Goal: Task Accomplishment & Management: Manage account settings

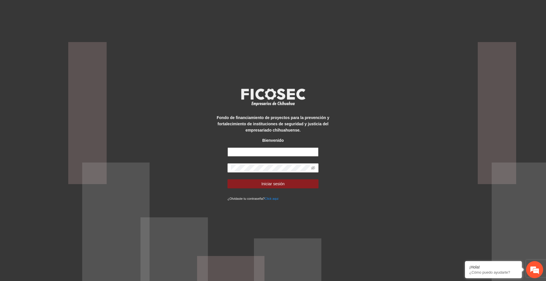
click at [286, 148] on input "text" at bounding box center [272, 151] width 91 height 9
type input "**********"
click at [227, 179] on button "Iniciar sesión" at bounding box center [272, 183] width 91 height 9
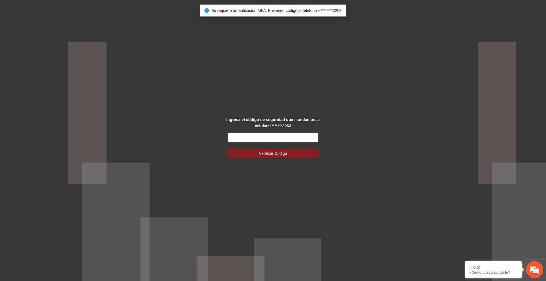
click at [258, 139] on input "text" at bounding box center [272, 137] width 91 height 9
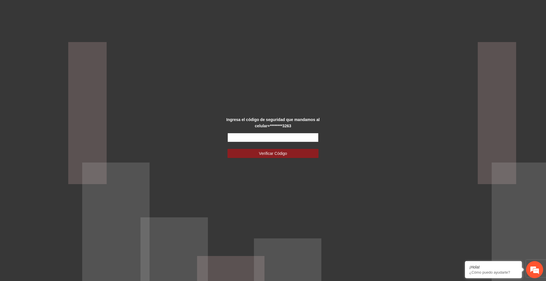
click at [277, 136] on input "text" at bounding box center [272, 137] width 91 height 9
click at [287, 138] on input "text" at bounding box center [272, 137] width 91 height 9
click at [288, 134] on input "text" at bounding box center [272, 137] width 91 height 9
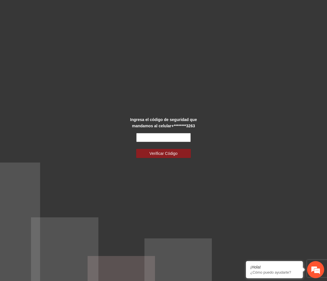
click at [158, 140] on input "text" at bounding box center [163, 137] width 55 height 9
type input "******"
click at [136, 149] on button "Verificar Código" at bounding box center [163, 153] width 55 height 9
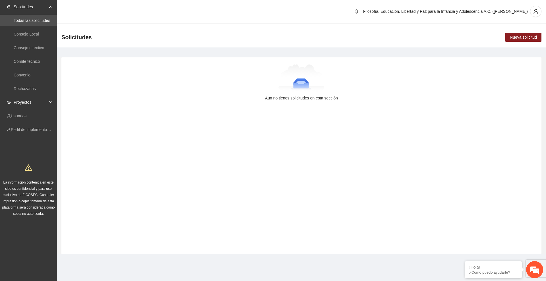
click at [34, 100] on span "Proyectos" at bounding box center [31, 102] width 34 height 11
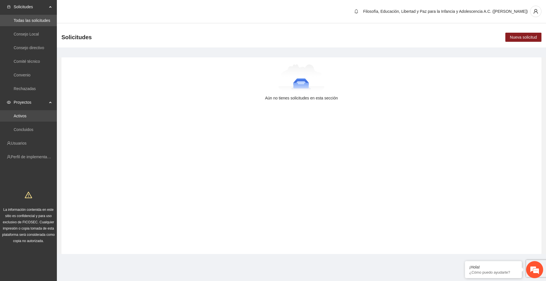
click at [26, 116] on link "Activos" at bounding box center [20, 116] width 13 height 5
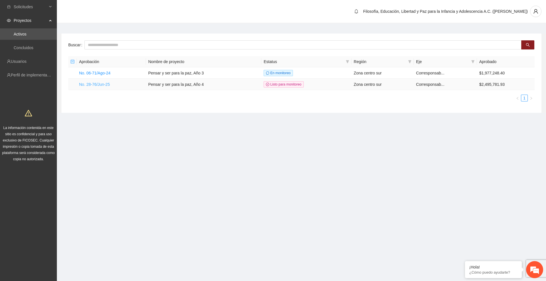
click at [102, 84] on link "No. 28-76/Jun-25" at bounding box center [94, 84] width 31 height 5
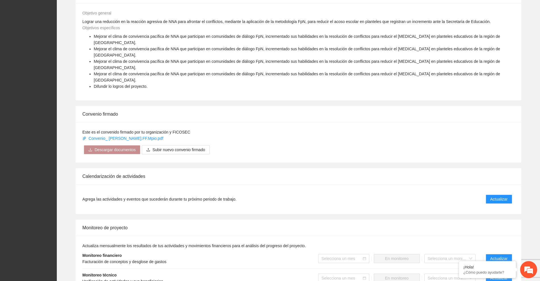
scroll to position [426, 0]
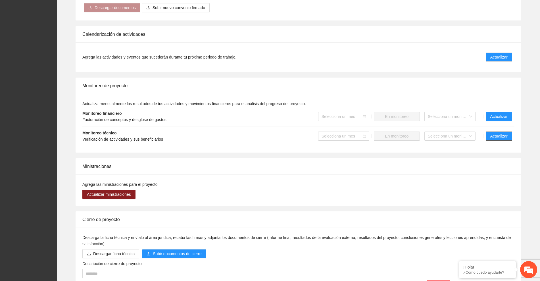
click at [327, 133] on span "Actualizar" at bounding box center [499, 136] width 17 height 6
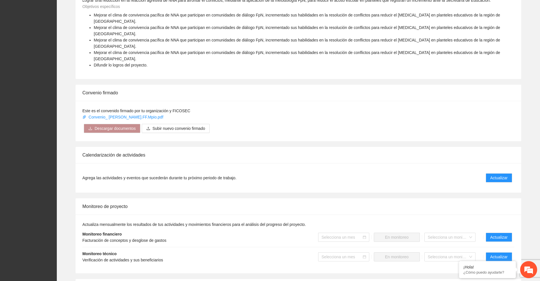
scroll to position [355, 0]
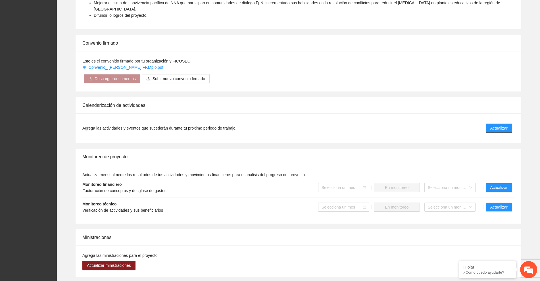
click at [327, 125] on span "Actualizar" at bounding box center [499, 128] width 17 height 6
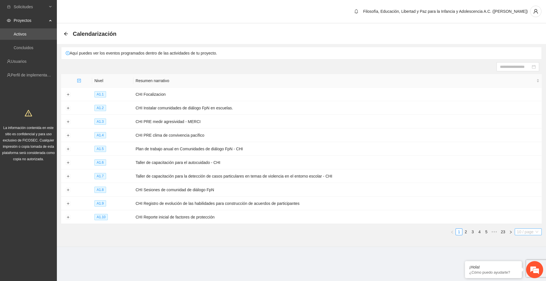
click at [327, 229] on span "10 / page" at bounding box center [528, 232] width 22 height 6
click at [327, 261] on em at bounding box center [465, 262] width 6 height 6
click at [327, 229] on span "10 / page" at bounding box center [528, 232] width 22 height 6
click at [327, 267] on div "100 / page" at bounding box center [528, 269] width 20 height 6
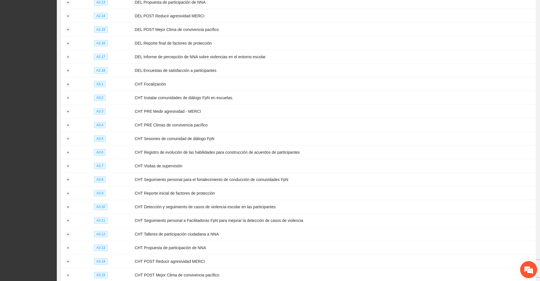
scroll to position [568, 0]
click at [69, 138] on button "Expand row" at bounding box center [68, 140] width 5 height 5
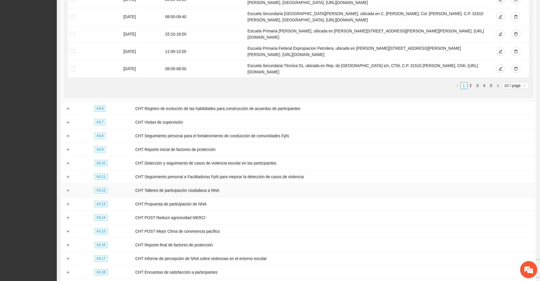
scroll to position [710, 0]
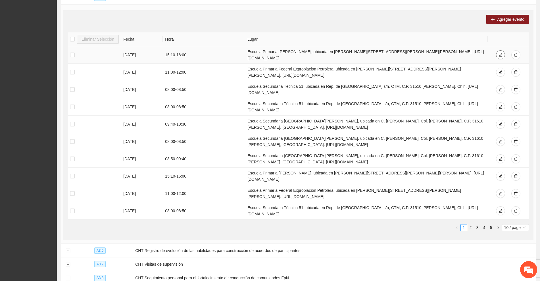
click at [327, 53] on icon "edit" at bounding box center [501, 55] width 4 height 4
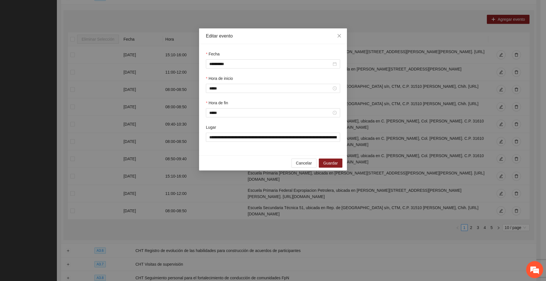
click at [241, 9] on div "**********" at bounding box center [273, 140] width 546 height 281
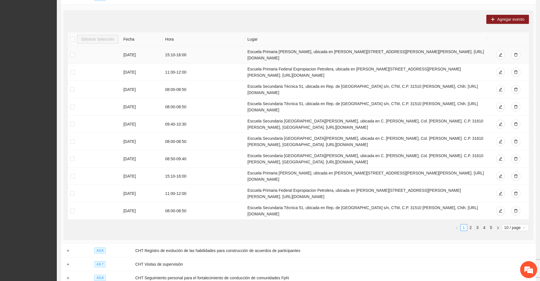
drag, startPoint x: 245, startPoint y: 38, endPoint x: 420, endPoint y: 42, distance: 174.5
click at [327, 46] on td "Escuela Primaria [PERSON_NAME], ubicada en [PERSON_NAME][STREET_ADDRESS][PERSON…" at bounding box center [366, 54] width 243 height 17
copy td "Escuela Primaria [PERSON_NAME], ubicada en [PERSON_NAME][STREET_ADDRESS][PERSON…"
click at [327, 16] on span "Agregar evento" at bounding box center [510, 19] width 27 height 6
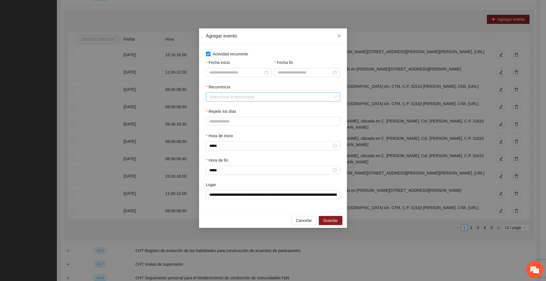
click at [262, 97] on input "Recurrencia" at bounding box center [270, 97] width 123 height 9
click at [233, 109] on div "Semanalmente" at bounding box center [272, 108] width 127 height 6
drag, startPoint x: 278, startPoint y: 33, endPoint x: 300, endPoint y: 54, distance: 30.2
click at [300, 54] on div "**********" at bounding box center [273, 127] width 148 height 199
click at [327, 37] on icon "close" at bounding box center [338, 35] width 3 height 3
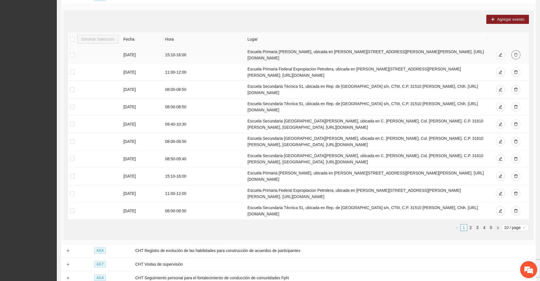
click at [327, 53] on icon "delete" at bounding box center [516, 55] width 4 height 4
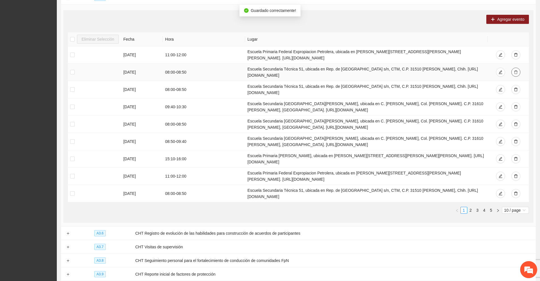
click at [327, 70] on icon "delete" at bounding box center [516, 72] width 4 height 4
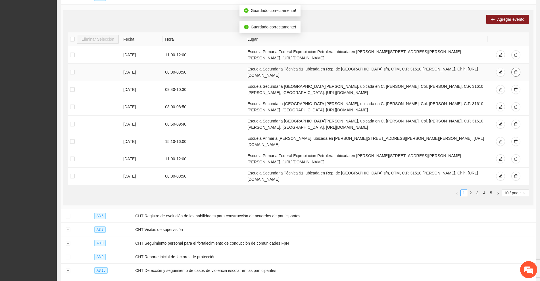
click at [327, 70] on icon "delete" at bounding box center [516, 72] width 4 height 4
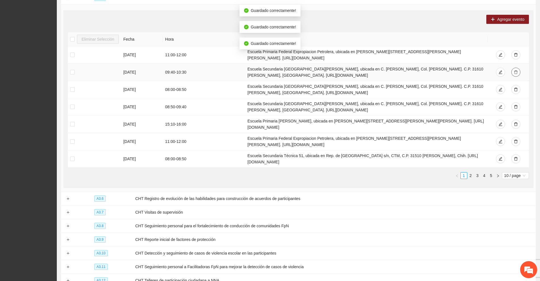
click at [327, 70] on icon "delete" at bounding box center [516, 72] width 4 height 4
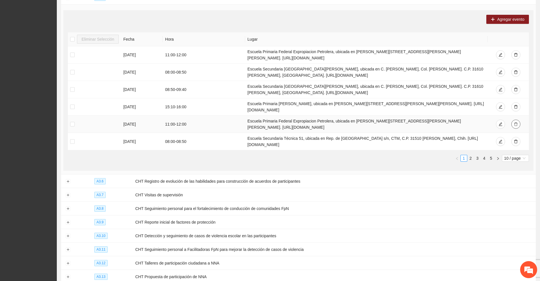
click at [327, 122] on icon "delete" at bounding box center [516, 124] width 4 height 4
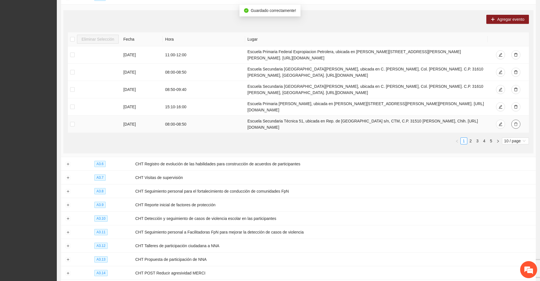
click at [327, 120] on button "button" at bounding box center [516, 124] width 9 height 9
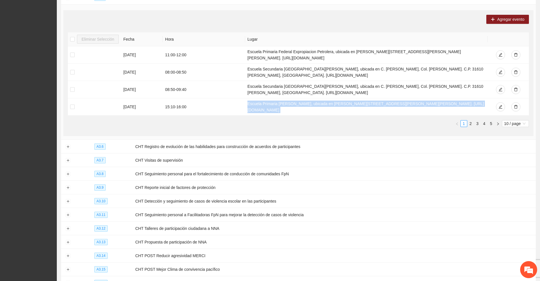
drag, startPoint x: 244, startPoint y: 90, endPoint x: 333, endPoint y: 104, distance: 89.4
click at [327, 104] on div "Eliminar Selección Fecha Hora Lugar [DATE] 11:00 - 12:00 Escuela Primaria Feder…" at bounding box center [298, 79] width 461 height 95
copy div "Escuela Primaria [PERSON_NAME], ubicada en [PERSON_NAME][STREET_ADDRESS][PERSON…"
click at [327, 16] on span "Agregar evento" at bounding box center [510, 19] width 27 height 6
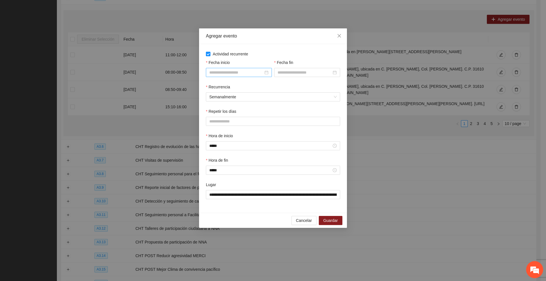
click at [266, 72] on div at bounding box center [238, 72] width 59 height 6
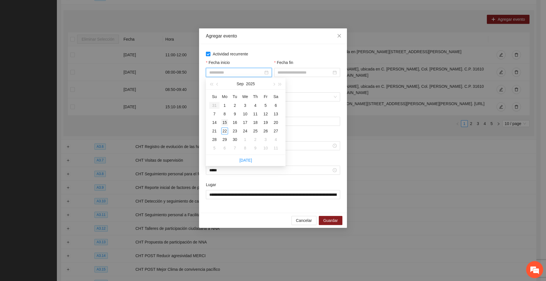
type input "**********"
click at [225, 123] on div "15" at bounding box center [224, 122] width 7 height 7
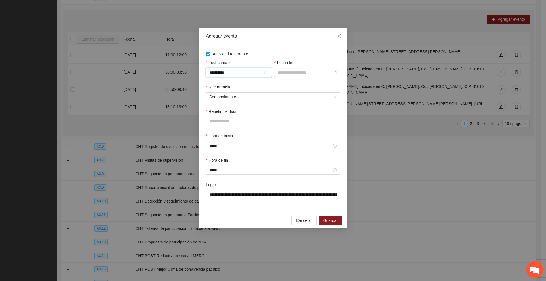
click at [315, 73] on input "Fecha fin" at bounding box center [304, 72] width 54 height 6
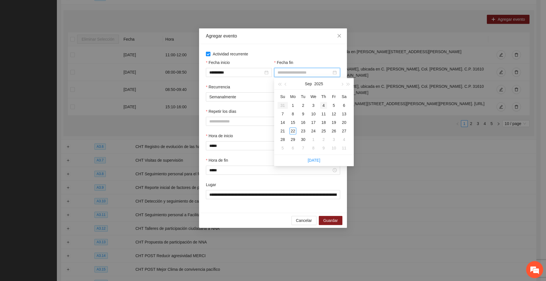
type input "**********"
click at [327, 84] on span "button" at bounding box center [341, 84] width 3 height 3
type input "**********"
click at [327, 130] on div "24" at bounding box center [333, 131] width 7 height 7
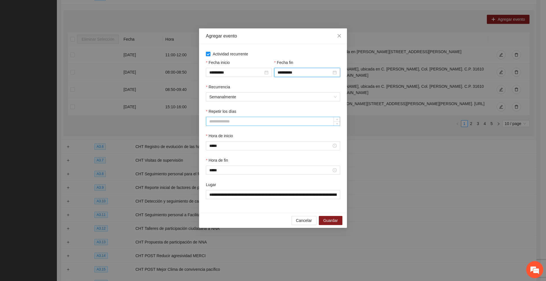
click at [286, 123] on input "Repetir los días" at bounding box center [273, 121] width 134 height 9
click at [284, 119] on input "Repetir los días" at bounding box center [273, 121] width 134 height 9
type input "*"
click at [327, 122] on icon "down" at bounding box center [337, 123] width 2 height 2
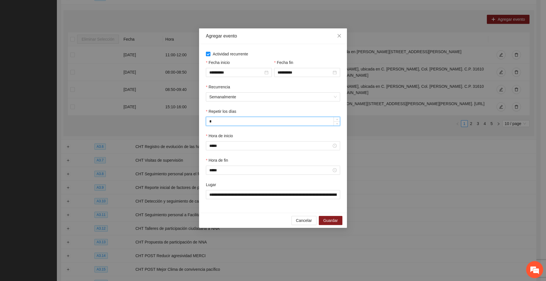
drag, startPoint x: 245, startPoint y: 119, endPoint x: 207, endPoint y: 119, distance: 38.4
click at [207, 119] on input "*" at bounding box center [273, 121] width 134 height 9
click at [256, 184] on div "Lugar" at bounding box center [273, 186] width 134 height 9
click at [327, 220] on span "Guardar" at bounding box center [330, 220] width 14 height 6
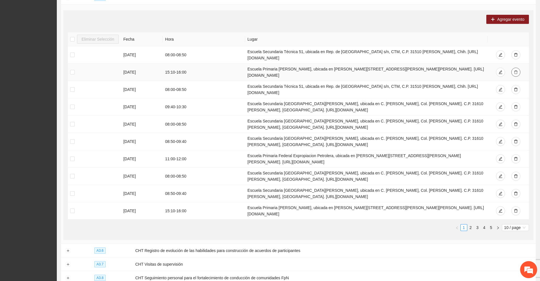
click at [327, 70] on icon "delete" at bounding box center [516, 72] width 4 height 4
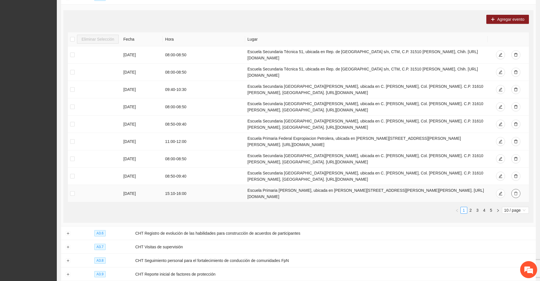
click at [327, 192] on icon "delete" at bounding box center [516, 194] width 4 height 4
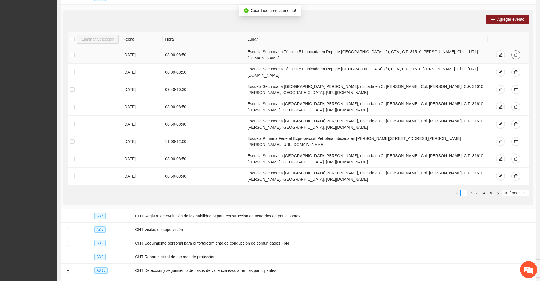
click at [327, 53] on icon "delete" at bounding box center [516, 55] width 4 height 4
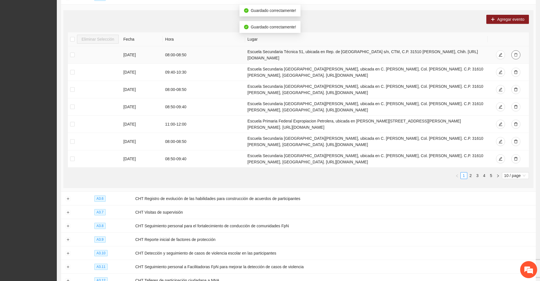
click at [327, 53] on icon "delete" at bounding box center [516, 55] width 4 height 4
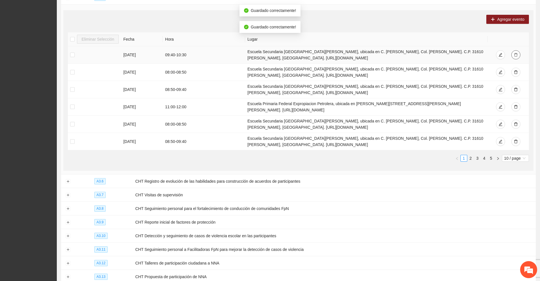
click at [327, 53] on icon "delete" at bounding box center [516, 55] width 4 height 4
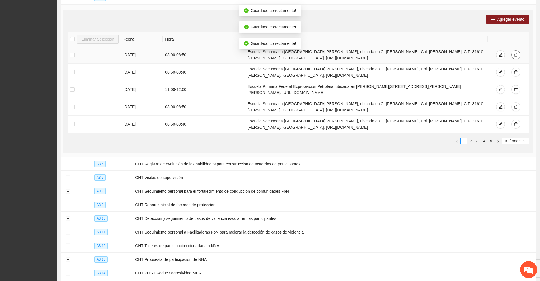
click at [327, 53] on icon "delete" at bounding box center [516, 55] width 4 height 4
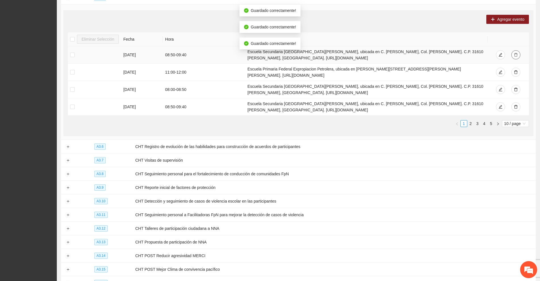
click at [327, 53] on icon "delete" at bounding box center [516, 55] width 4 height 4
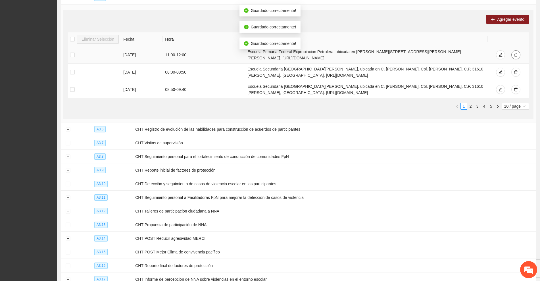
click at [327, 53] on icon "delete" at bounding box center [516, 55] width 4 height 4
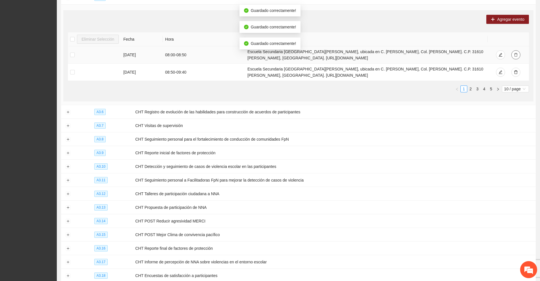
click at [327, 53] on icon "delete" at bounding box center [516, 55] width 4 height 4
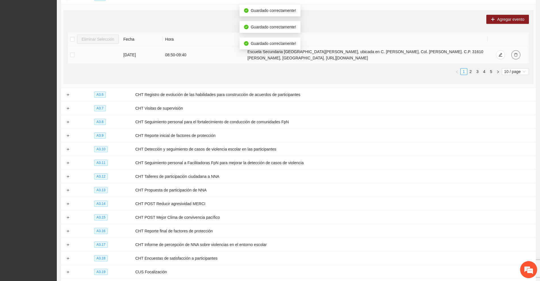
click at [327, 53] on icon "delete" at bounding box center [516, 55] width 4 height 4
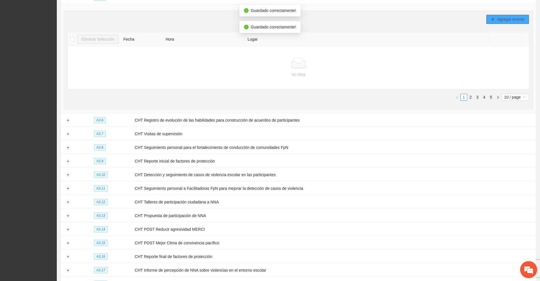
click at [327, 16] on span "Agregar evento" at bounding box center [510, 19] width 27 height 6
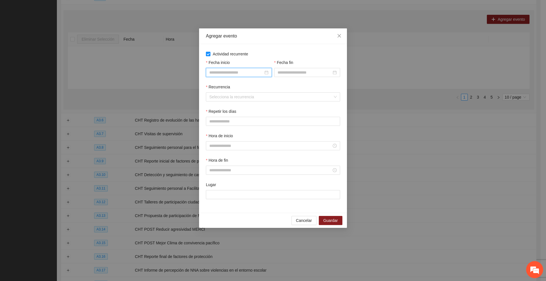
click at [243, 75] on input "Fecha inicio" at bounding box center [236, 72] width 54 height 6
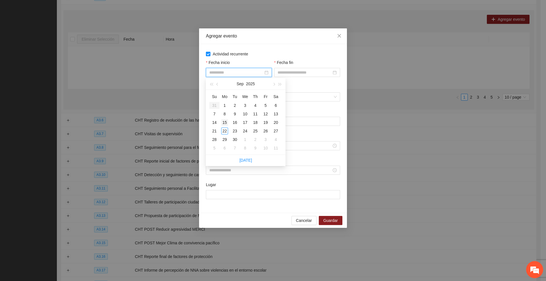
type input "**********"
click at [226, 121] on div "15" at bounding box center [224, 122] width 7 height 7
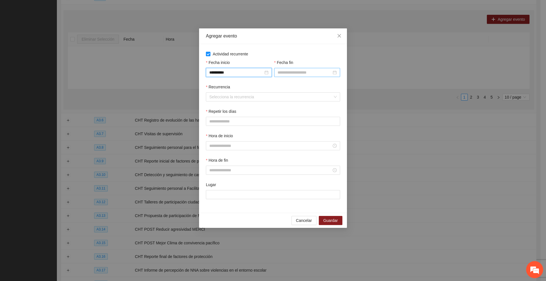
click at [294, 72] on input "Fecha fin" at bounding box center [304, 72] width 54 height 6
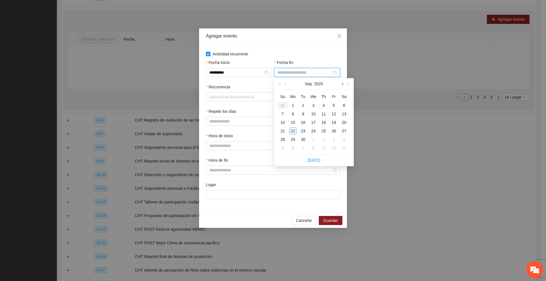
click at [327, 85] on span "button" at bounding box center [341, 84] width 3 height 3
type input "**********"
click at [323, 140] on div "30" at bounding box center [323, 139] width 7 height 7
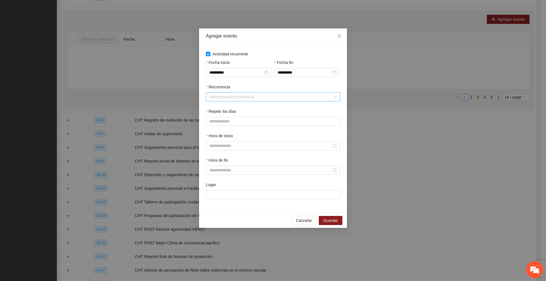
click at [268, 95] on input "Recurrencia" at bounding box center [270, 97] width 123 height 9
click at [233, 107] on div "Semanalmente" at bounding box center [272, 108] width 127 height 6
click at [254, 122] on button "J" at bounding box center [253, 121] width 11 height 9
click at [252, 148] on input "Hora de inicio" at bounding box center [270, 146] width 122 height 6
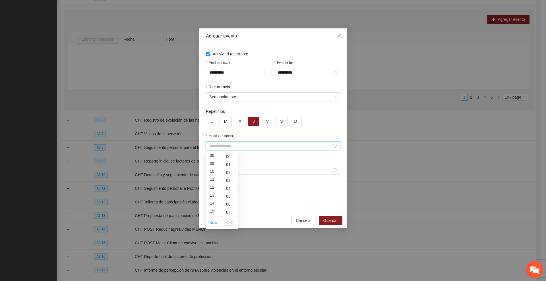
scroll to position [71, 0]
click at [213, 202] on div "15" at bounding box center [214, 205] width 16 height 8
click at [230, 207] on div "10" at bounding box center [230, 208] width 16 height 8
type input "*****"
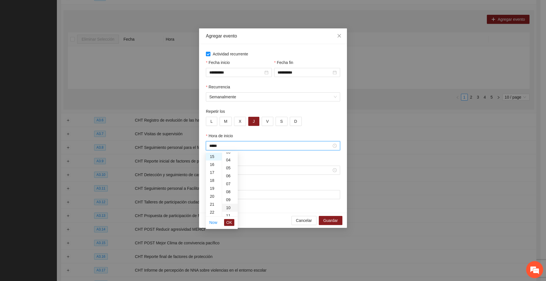
scroll to position [80, 0]
click at [230, 222] on span "OK" at bounding box center [229, 222] width 6 height 6
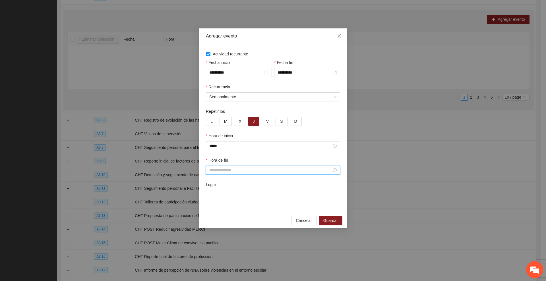
click at [246, 169] on input "Hora de fin" at bounding box center [270, 170] width 122 height 6
click at [214, 220] on div "16" at bounding box center [214, 223] width 16 height 8
type input "*****"
click at [229, 178] on div "00" at bounding box center [230, 181] width 16 height 8
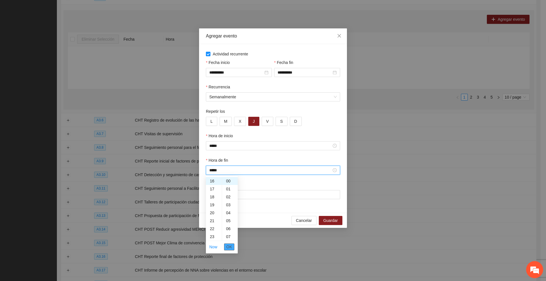
click at [227, 247] on span "OK" at bounding box center [229, 247] width 6 height 6
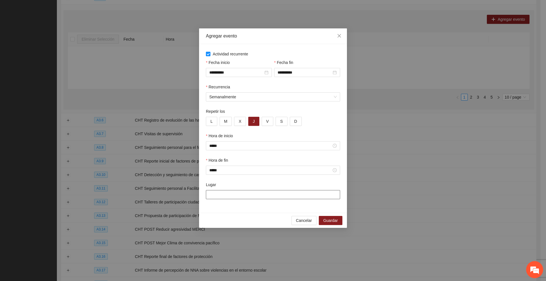
click at [255, 196] on input "Lugar" at bounding box center [273, 194] width 134 height 9
paste input "**********"
type input "**********"
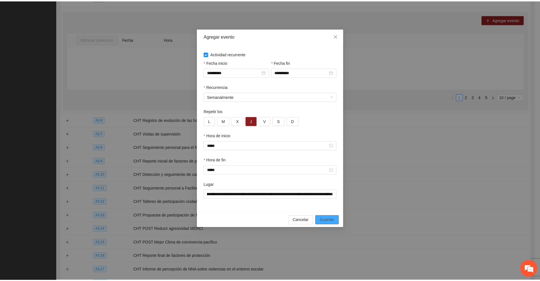
scroll to position [0, 0]
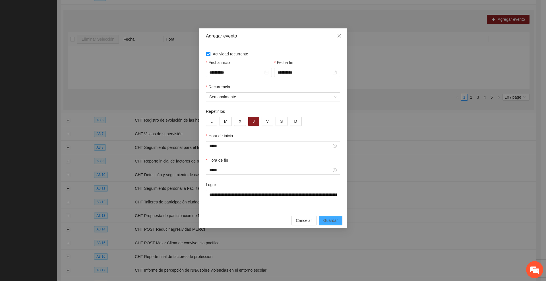
click at [327, 221] on span "Guardar" at bounding box center [330, 220] width 14 height 6
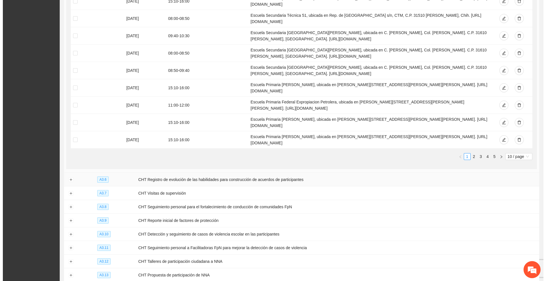
scroll to position [710, 0]
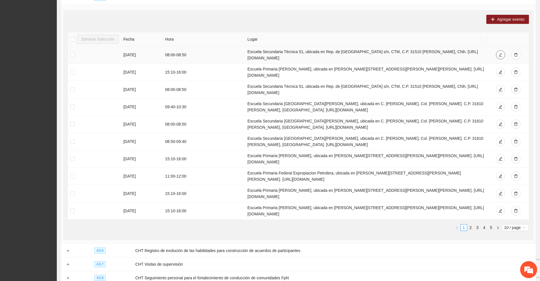
click at [327, 53] on icon "edit" at bounding box center [501, 55] width 4 height 4
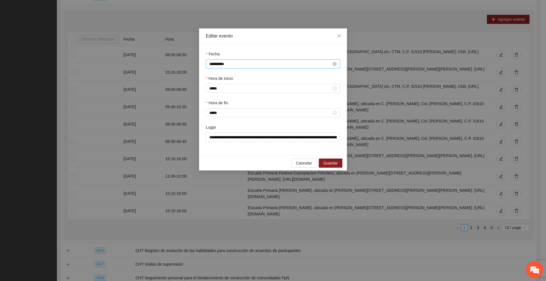
click at [326, 63] on input "**********" at bounding box center [270, 64] width 122 height 6
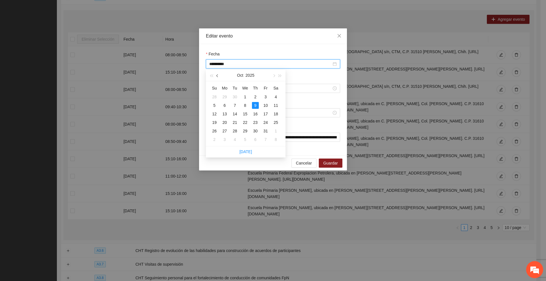
click at [217, 75] on span "button" at bounding box center [217, 75] width 3 height 3
type input "**********"
click at [255, 114] on div "18" at bounding box center [255, 114] width 7 height 7
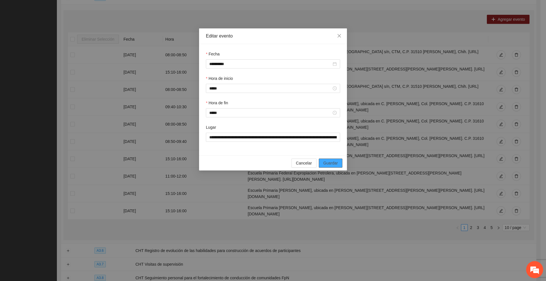
click at [327, 164] on span "Guardar" at bounding box center [330, 163] width 14 height 6
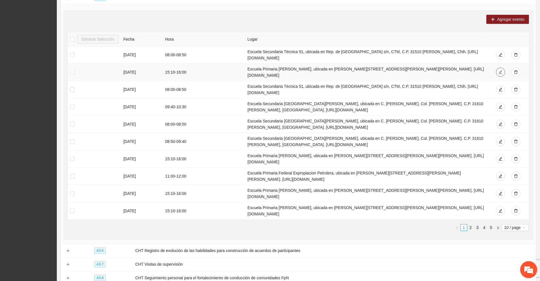
click at [327, 70] on icon "edit" at bounding box center [501, 72] width 4 height 4
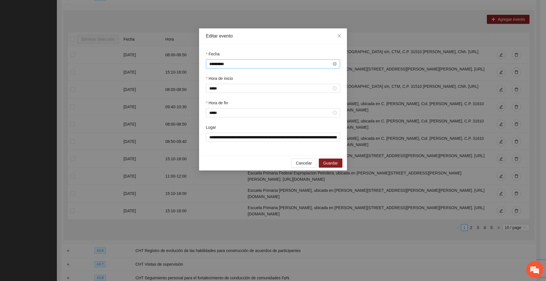
click at [251, 65] on input "**********" at bounding box center [270, 64] width 122 height 6
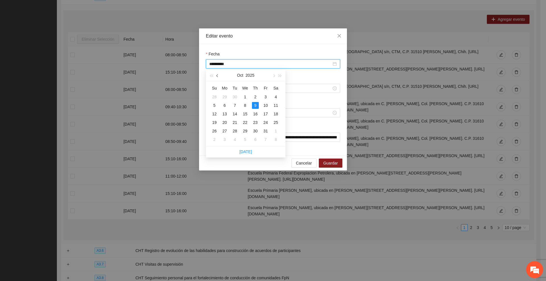
click at [217, 76] on span "button" at bounding box center [217, 75] width 3 height 3
click at [256, 123] on div "25" at bounding box center [255, 122] width 7 height 7
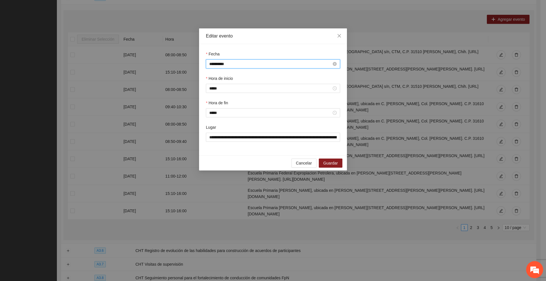
click at [261, 63] on input "**********" at bounding box center [270, 64] width 122 height 6
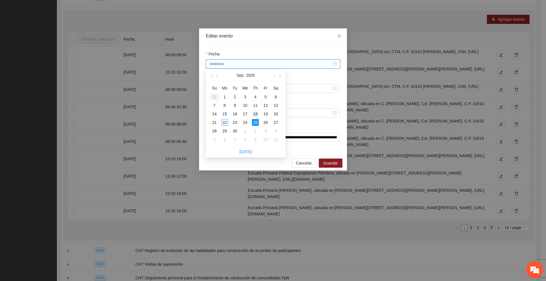
type input "**********"
click at [255, 112] on div "18" at bounding box center [255, 114] width 7 height 7
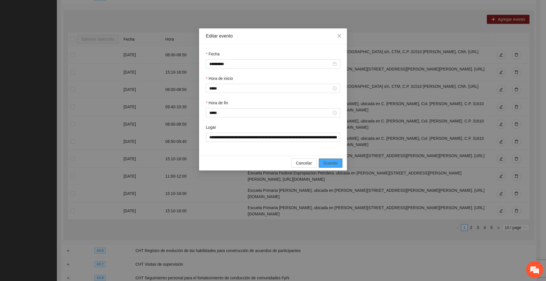
click at [327, 164] on span "Guardar" at bounding box center [330, 163] width 14 height 6
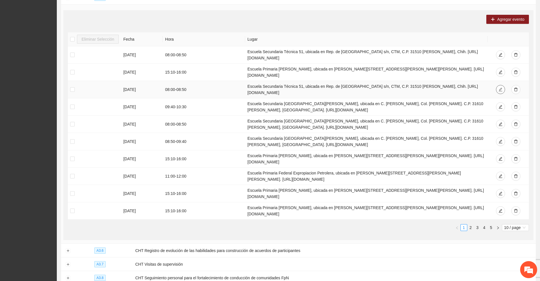
click at [327, 88] on icon "edit" at bounding box center [501, 90] width 4 height 4
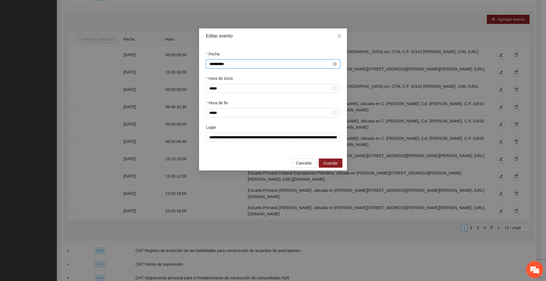
click at [325, 65] on input "**********" at bounding box center [270, 64] width 122 height 6
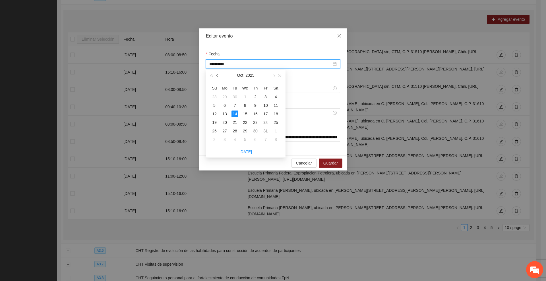
click at [219, 77] on button "button" at bounding box center [217, 75] width 6 height 11
click at [254, 124] on div "25" at bounding box center [255, 122] width 7 height 7
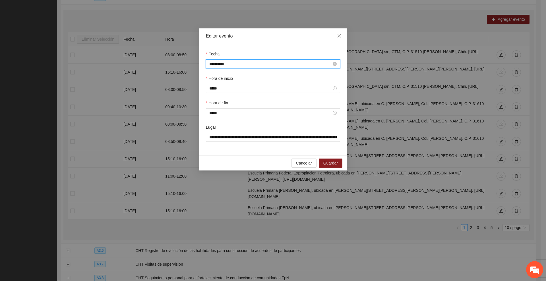
click at [320, 64] on input "**********" at bounding box center [270, 64] width 122 height 6
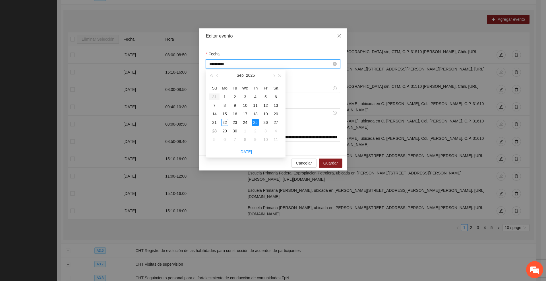
click at [320, 64] on input "**********" at bounding box center [270, 64] width 122 height 6
type input "**********"
click at [255, 122] on div "25" at bounding box center [255, 122] width 7 height 7
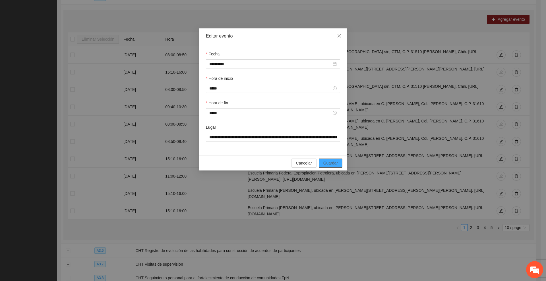
click at [327, 165] on span "Guardar" at bounding box center [330, 163] width 14 height 6
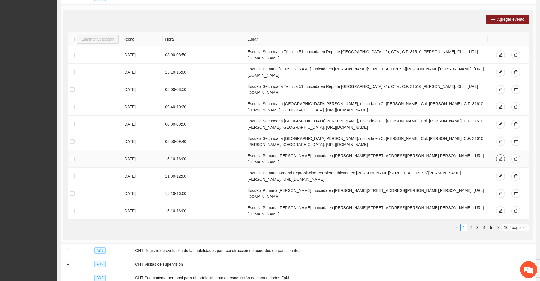
click at [327, 154] on button "button" at bounding box center [500, 158] width 9 height 9
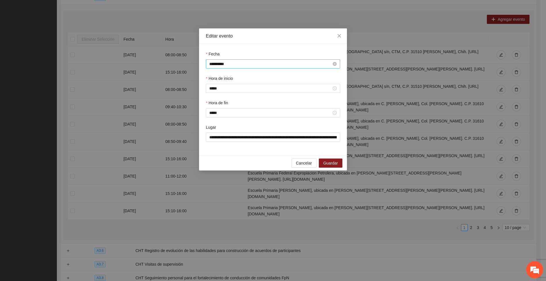
click at [268, 63] on input "**********" at bounding box center [270, 64] width 122 height 6
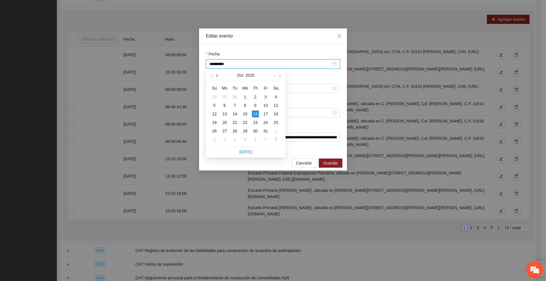
click at [218, 76] on span "button" at bounding box center [217, 75] width 3 height 3
click at [273, 78] on button "button" at bounding box center [273, 75] width 6 height 11
type input "**********"
click at [256, 97] on div "2" at bounding box center [255, 96] width 7 height 7
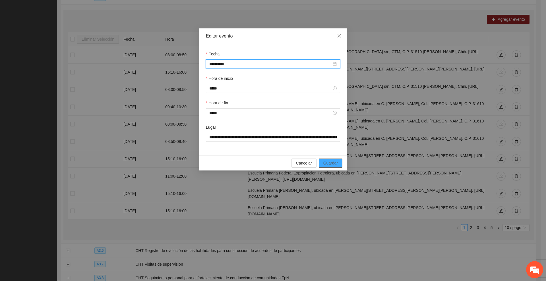
click at [327, 163] on span "Guardar" at bounding box center [330, 163] width 14 height 6
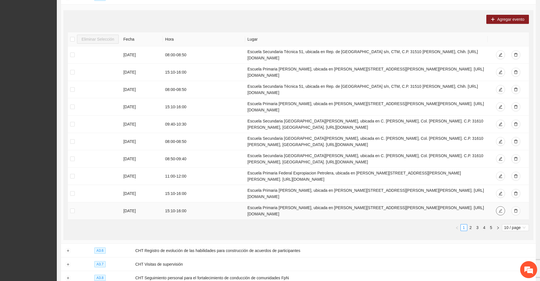
click at [327, 206] on button "button" at bounding box center [500, 210] width 9 height 9
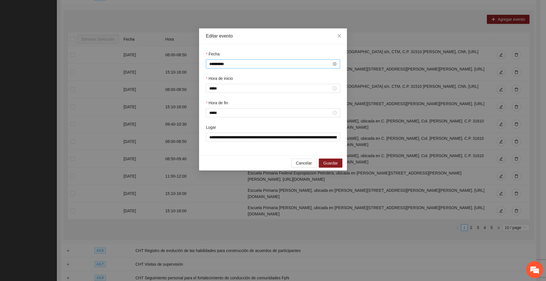
click at [264, 63] on input "**********" at bounding box center [270, 64] width 122 height 6
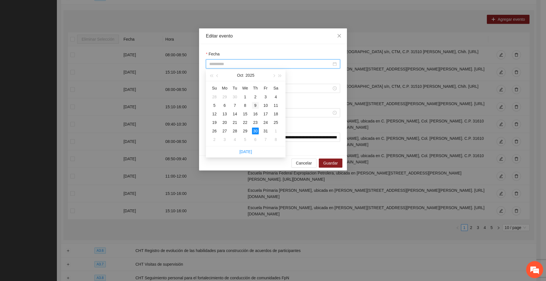
type input "**********"
click at [254, 107] on div "9" at bounding box center [255, 105] width 7 height 7
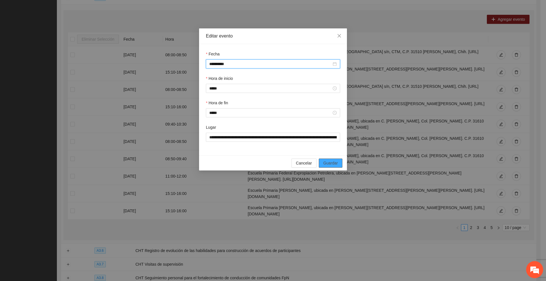
click at [327, 161] on span "Guardar" at bounding box center [330, 163] width 14 height 6
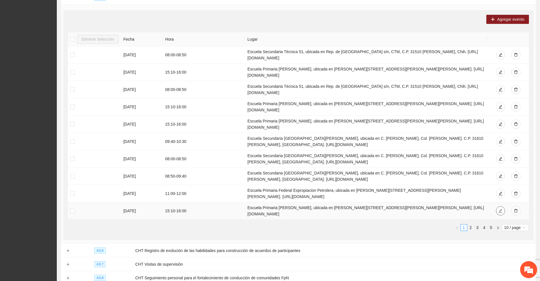
click at [327, 209] on icon "edit" at bounding box center [501, 211] width 4 height 4
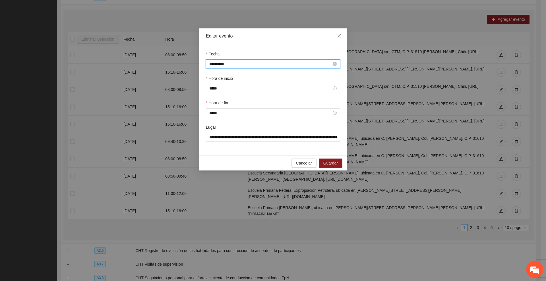
click at [294, 65] on input "**********" at bounding box center [270, 64] width 122 height 6
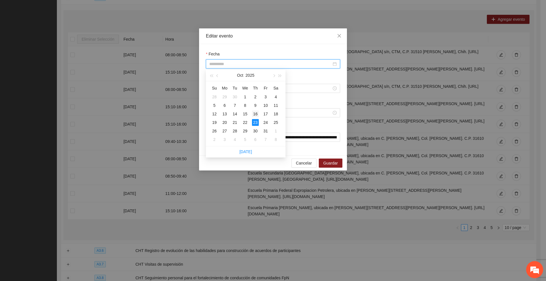
type input "**********"
click at [255, 115] on div "16" at bounding box center [255, 114] width 7 height 7
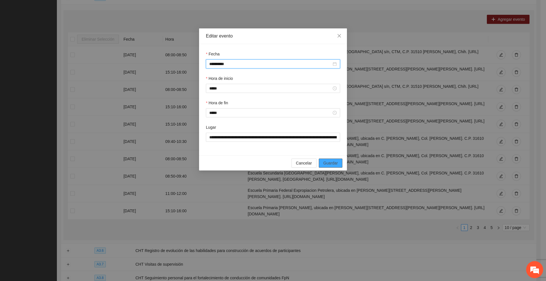
click at [327, 164] on span "Guardar" at bounding box center [330, 163] width 14 height 6
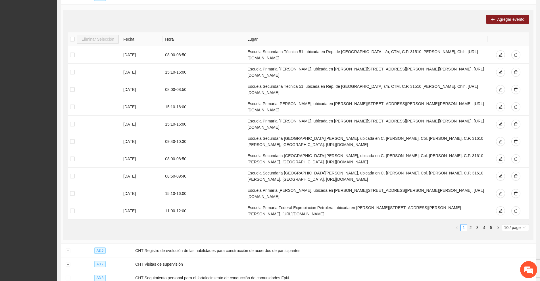
click at [30, 138] on div "Solicitudes Proyectos Activos Concluidos Usuarios Perfil de implementadora La i…" at bounding box center [28, 158] width 57 height 1737
click at [327, 16] on span "Agregar evento" at bounding box center [510, 19] width 27 height 6
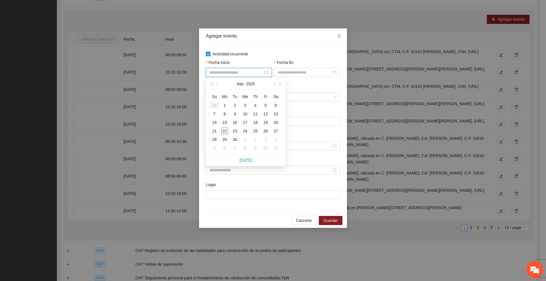
click at [244, 72] on input "Fecha inicio" at bounding box center [236, 72] width 54 height 6
type input "**********"
click at [273, 84] on span "button" at bounding box center [273, 84] width 3 height 3
type input "**********"
click at [256, 132] on div "23" at bounding box center [255, 131] width 7 height 7
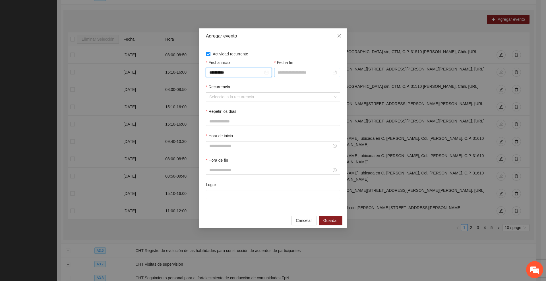
click at [296, 74] on input "Fecha fin" at bounding box center [304, 72] width 54 height 6
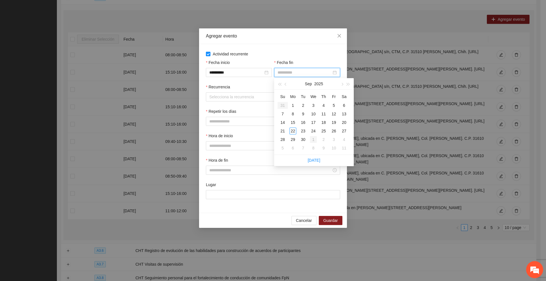
type input "**********"
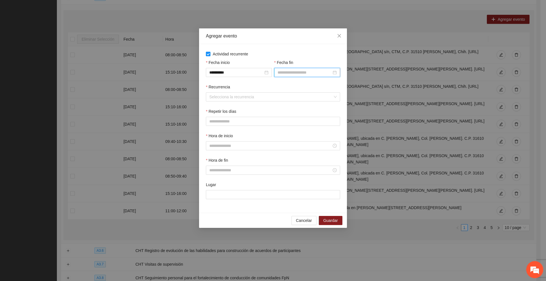
click at [316, 70] on input "Fecha fin" at bounding box center [304, 72] width 54 height 6
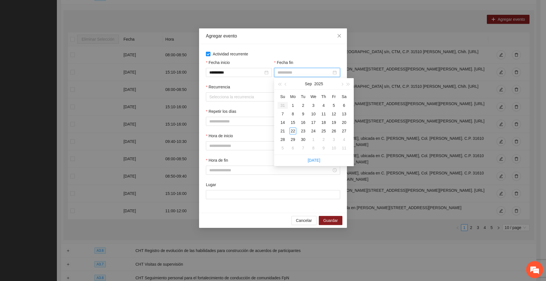
type input "**********"
click at [327, 84] on span "button" at bounding box center [341, 84] width 3 height 3
type input "**********"
click at [324, 141] on div "30" at bounding box center [323, 139] width 7 height 7
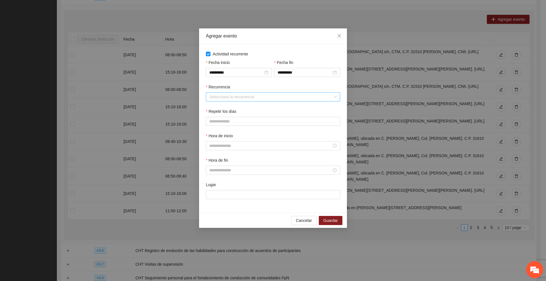
click at [251, 97] on input "Recurrencia" at bounding box center [270, 97] width 123 height 9
click at [224, 111] on div "Semanalmente" at bounding box center [272, 108] width 127 height 6
click at [254, 122] on button "J" at bounding box center [253, 121] width 11 height 9
click at [249, 146] on input "Hora de inicio" at bounding box center [270, 146] width 122 height 6
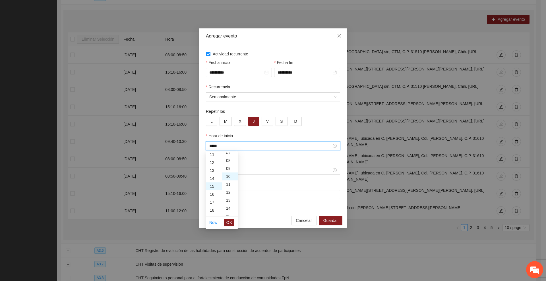
scroll to position [80, 0]
click at [230, 224] on span "OK" at bounding box center [229, 222] width 6 height 6
type input "*****"
click at [255, 170] on input "Hora de fin" at bounding box center [270, 170] width 122 height 6
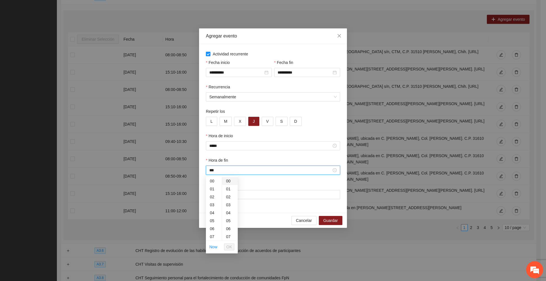
click at [229, 180] on div "00" at bounding box center [230, 181] width 16 height 8
click at [213, 235] on div "16" at bounding box center [214, 236] width 16 height 8
click at [231, 245] on span "OK" at bounding box center [229, 247] width 6 height 6
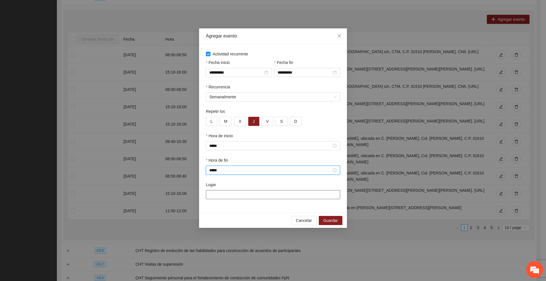
type input "*****"
click at [251, 193] on input "Lugar" at bounding box center [273, 194] width 134 height 9
paste input "**********"
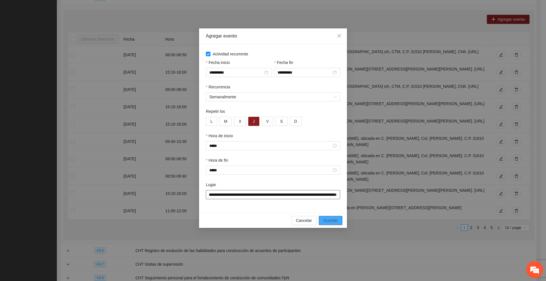
scroll to position [0, 145]
type input "**********"
click at [327, 220] on span "Guardar" at bounding box center [330, 220] width 14 height 6
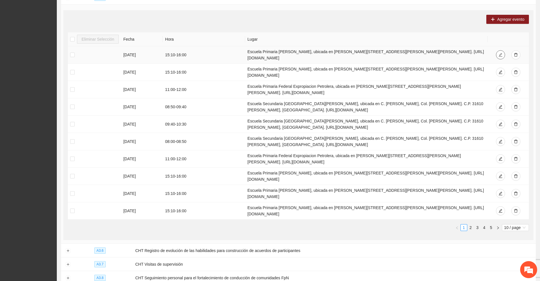
click at [327, 53] on icon "edit" at bounding box center [501, 55] width 4 height 4
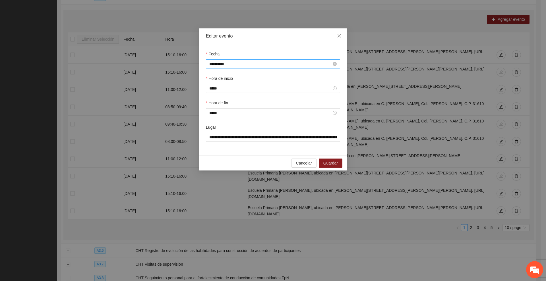
click at [272, 65] on input "**********" at bounding box center [270, 64] width 122 height 6
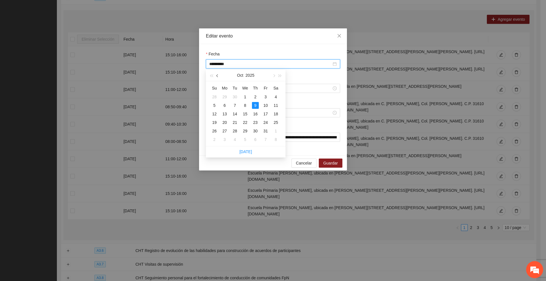
click at [215, 76] on button "button" at bounding box center [217, 75] width 6 height 11
type input "**********"
click at [255, 114] on div "18" at bounding box center [255, 114] width 7 height 7
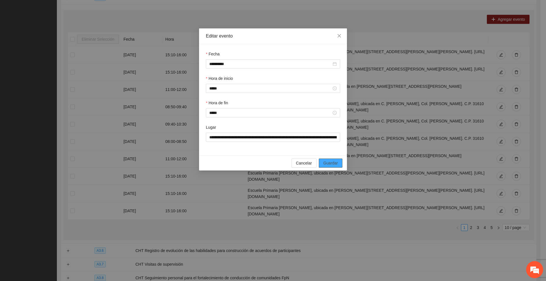
click at [327, 161] on span "Guardar" at bounding box center [330, 163] width 14 height 6
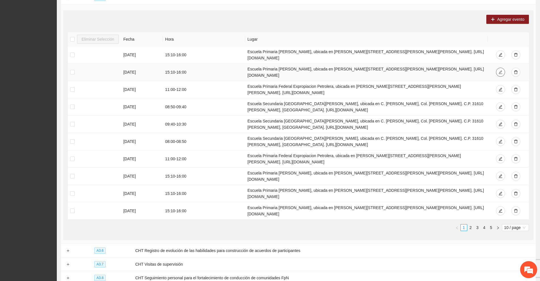
click at [327, 70] on icon "edit" at bounding box center [501, 72] width 4 height 4
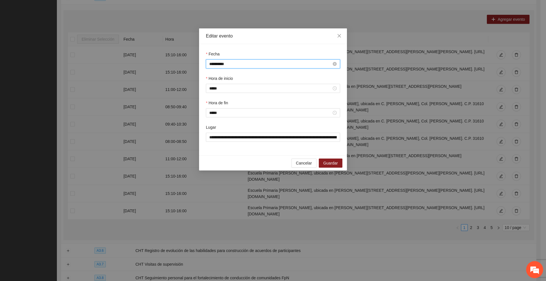
click at [236, 65] on input "**********" at bounding box center [270, 64] width 122 height 6
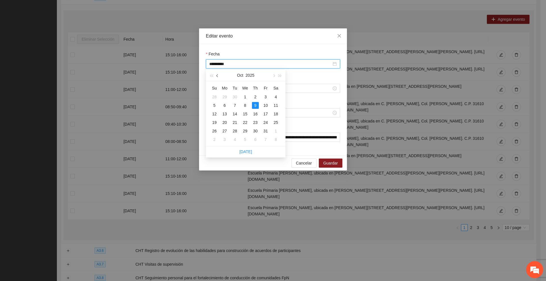
click at [218, 74] on button "button" at bounding box center [217, 75] width 6 height 11
type input "**********"
click at [256, 122] on div "25" at bounding box center [255, 122] width 7 height 7
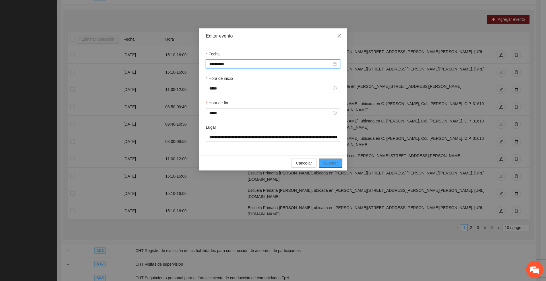
click at [327, 162] on span "Guardar" at bounding box center [330, 163] width 14 height 6
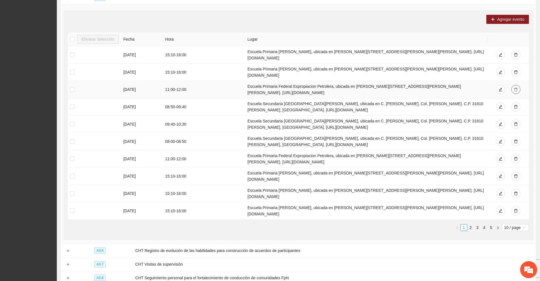
click at [327, 88] on icon "delete" at bounding box center [516, 90] width 4 height 4
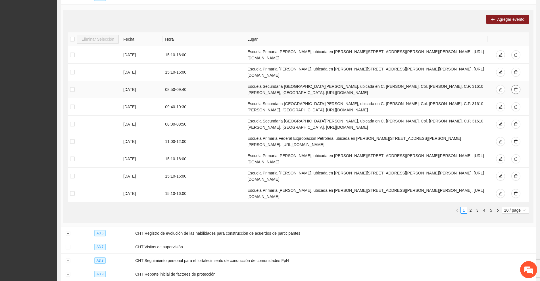
click at [327, 88] on icon "delete" at bounding box center [516, 90] width 4 height 4
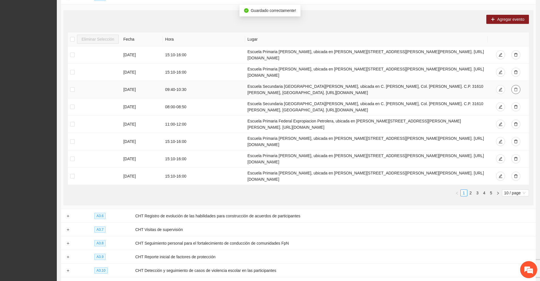
click at [327, 88] on icon "delete" at bounding box center [516, 90] width 4 height 4
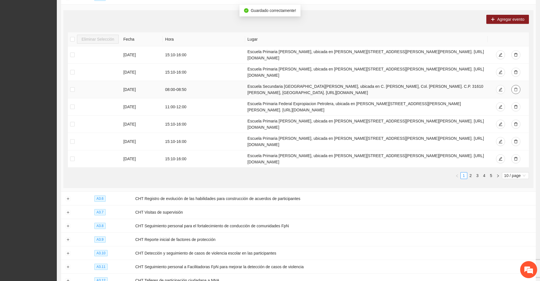
click at [327, 88] on icon "delete" at bounding box center [516, 90] width 4 height 4
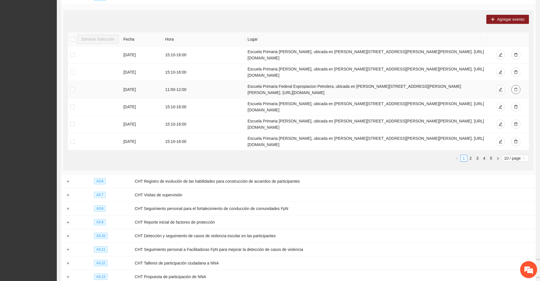
click at [327, 88] on icon "delete" at bounding box center [515, 90] width 3 height 4
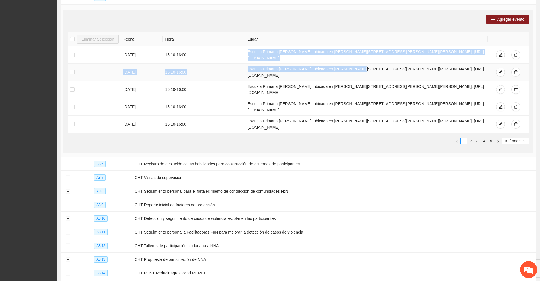
drag, startPoint x: 245, startPoint y: 39, endPoint x: 347, endPoint y: 51, distance: 102.8
click at [327, 51] on tbody "[DATE] 15:10 - 16:00 [GEOGRAPHIC_DATA][PERSON_NAME], ubicada en [PERSON_NAME][S…" at bounding box center [298, 89] width 461 height 87
click at [327, 64] on td "Escuela Primaria [PERSON_NAME], ubicada en [PERSON_NAME][STREET_ADDRESS][PERSON…" at bounding box center [367, 72] width 242 height 17
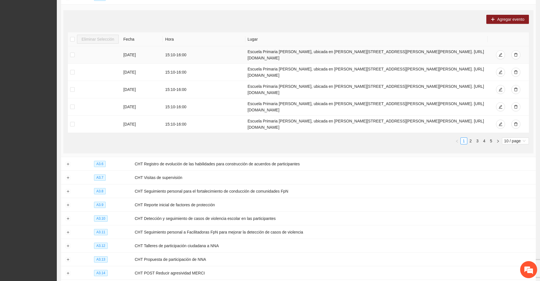
drag, startPoint x: 244, startPoint y: 38, endPoint x: 344, endPoint y: 47, distance: 99.9
click at [327, 47] on td "Escuela Primaria [PERSON_NAME], ubicada en [PERSON_NAME][STREET_ADDRESS][PERSON…" at bounding box center [367, 54] width 242 height 17
copy td "Escuela Primaria [PERSON_NAME], ubicada en [PERSON_NAME][STREET_ADDRESS][PERSON…"
click at [327, 16] on span "Agregar evento" at bounding box center [510, 19] width 27 height 6
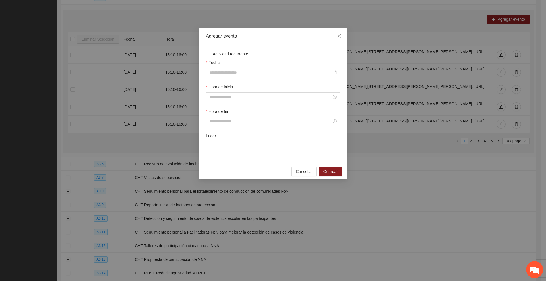
click at [227, 71] on input "Fecha" at bounding box center [270, 72] width 122 height 6
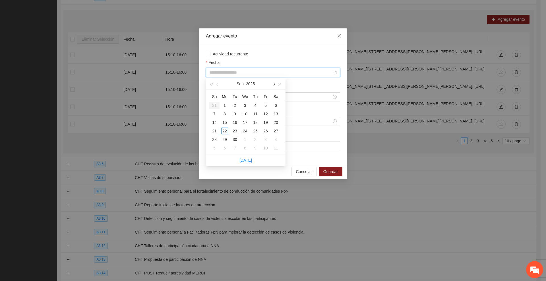
click at [275, 85] on button "button" at bounding box center [273, 83] width 6 height 11
type input "**********"
click at [255, 106] on div "2" at bounding box center [255, 105] width 7 height 7
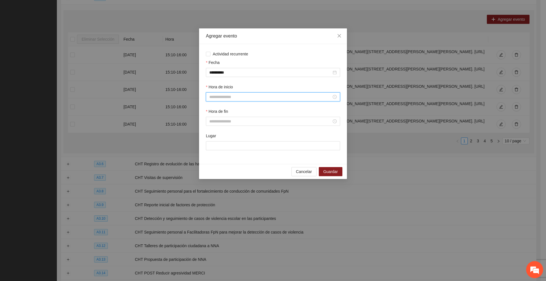
click at [257, 98] on input "Hora de inicio" at bounding box center [270, 97] width 122 height 6
click at [229, 176] on span "OK" at bounding box center [229, 174] width 6 height 6
type input "*****"
click at [231, 122] on input "Hora de fin" at bounding box center [270, 121] width 122 height 6
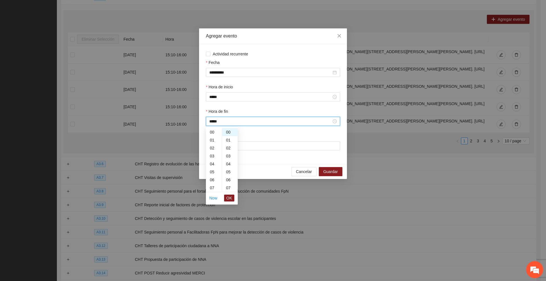
scroll to position [127, 0]
click at [233, 198] on button "OK" at bounding box center [229, 198] width 10 height 7
type input "*****"
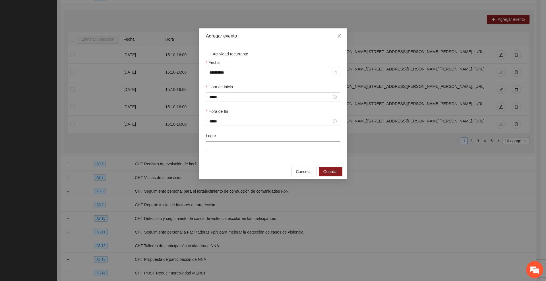
click at [250, 147] on input "Lugar" at bounding box center [273, 145] width 134 height 9
paste input "**********"
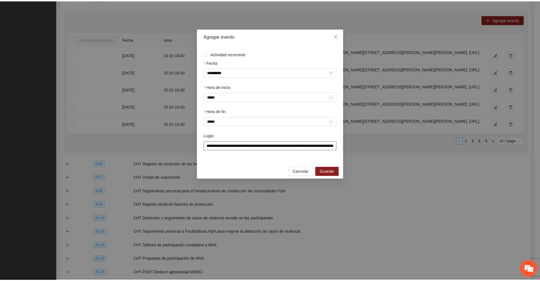
scroll to position [0, 0]
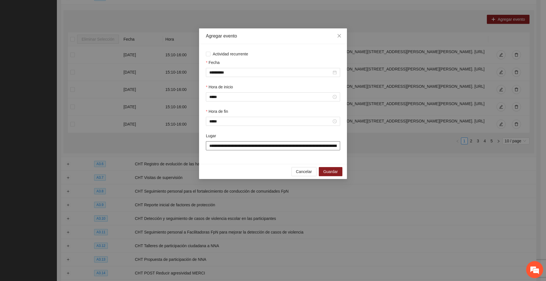
drag, startPoint x: 250, startPoint y: 147, endPoint x: 162, endPoint y: 147, distance: 88.1
click at [162, 147] on div "**********" at bounding box center [273, 140] width 546 height 281
click at [268, 147] on input "**********" at bounding box center [273, 145] width 134 height 9
type input "**********"
click at [327, 171] on span "Guardar" at bounding box center [330, 172] width 14 height 6
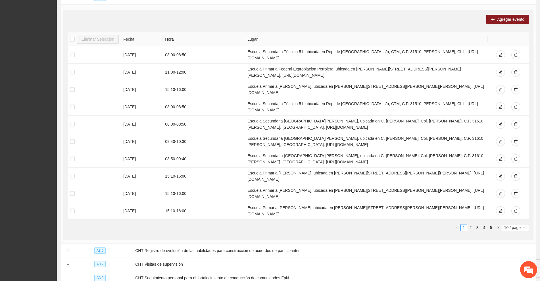
click at [58, 221] on section "Calendarización Aquí puedes ver los eventos programados dentro de las actividad…" at bounding box center [298, 158] width 483 height 1690
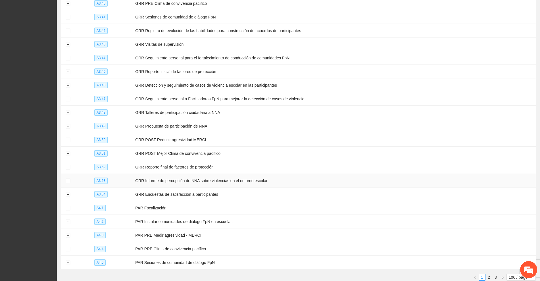
scroll to position [1427, 0]
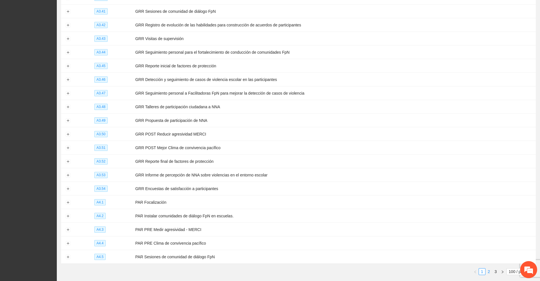
click at [327, 269] on link "2" at bounding box center [489, 272] width 6 height 6
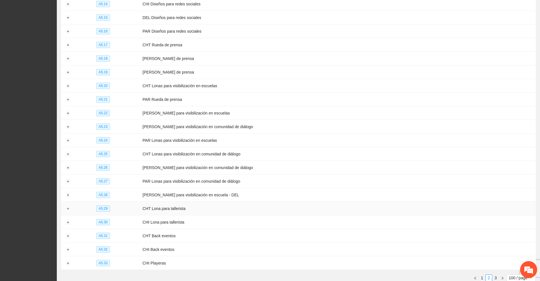
scroll to position [1188, 0]
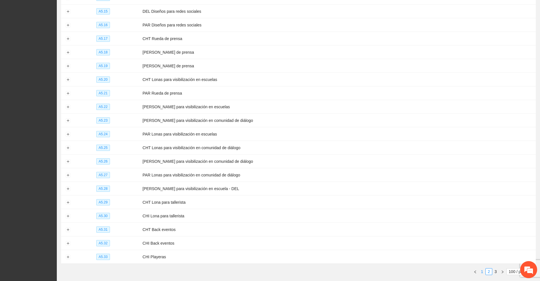
click at [327, 269] on link "1" at bounding box center [482, 272] width 6 height 6
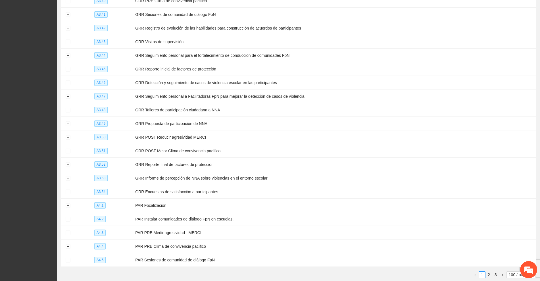
scroll to position [1427, 0]
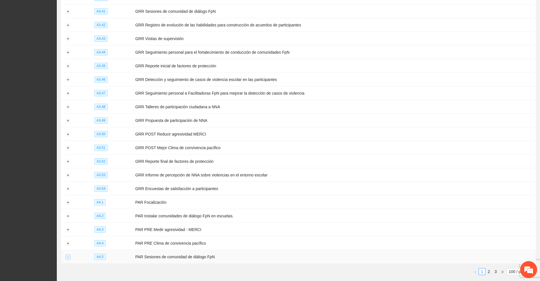
click at [69, 255] on button "Expand row" at bounding box center [68, 257] width 5 height 5
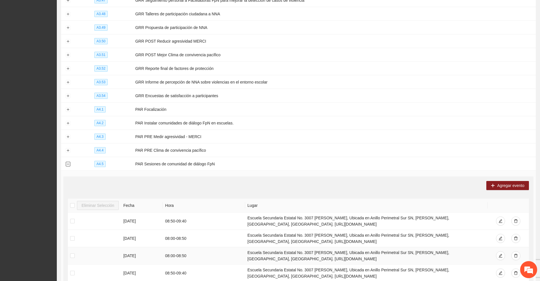
scroll to position [1662, 0]
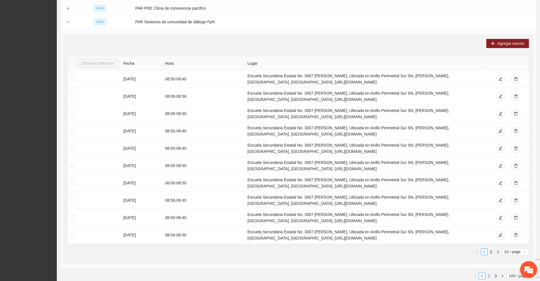
click at [327, 273] on link "2" at bounding box center [489, 276] width 6 height 6
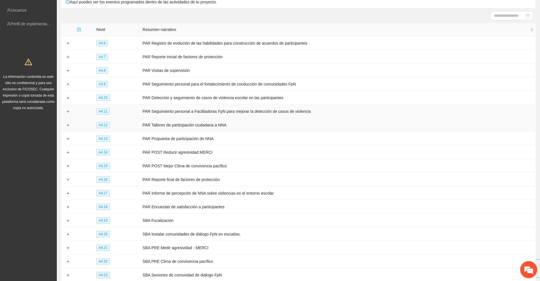
scroll to position [193, 0]
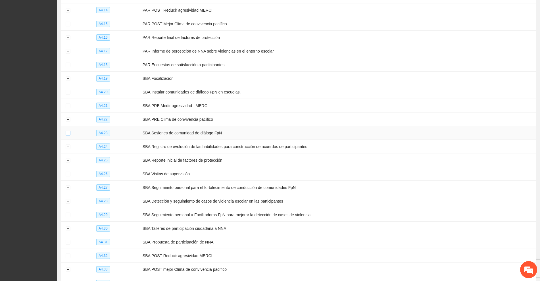
click at [68, 131] on button "Expand row" at bounding box center [68, 133] width 5 height 5
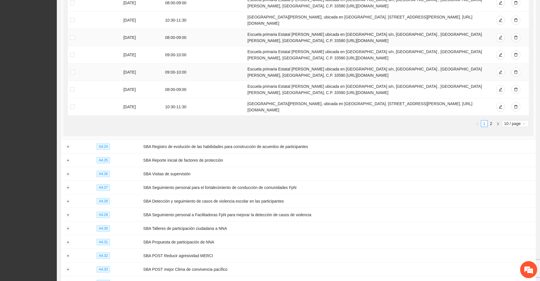
scroll to position [477, 0]
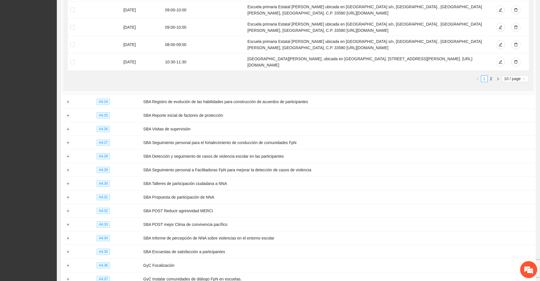
click at [327, 76] on link "2" at bounding box center [491, 79] width 6 height 6
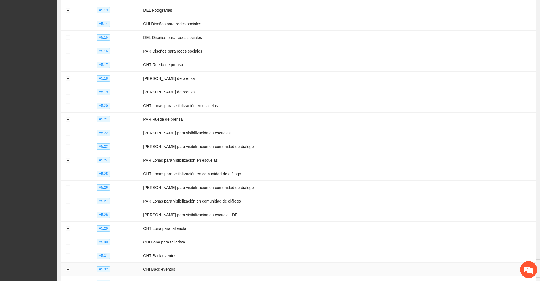
scroll to position [1393, 0]
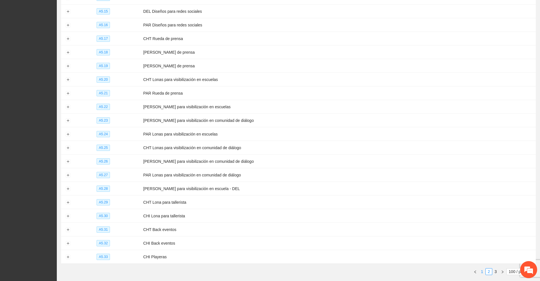
click at [327, 269] on link "1" at bounding box center [482, 272] width 6 height 6
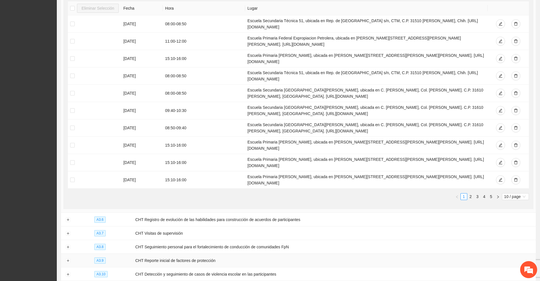
scroll to position [672, 0]
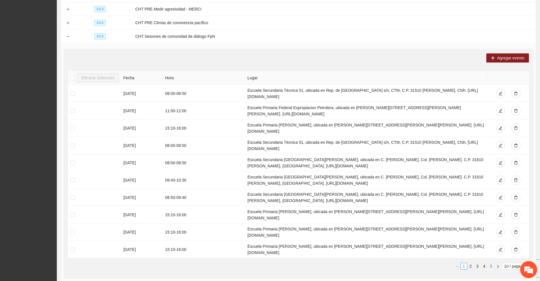
click at [327, 263] on link "5" at bounding box center [491, 266] width 6 height 6
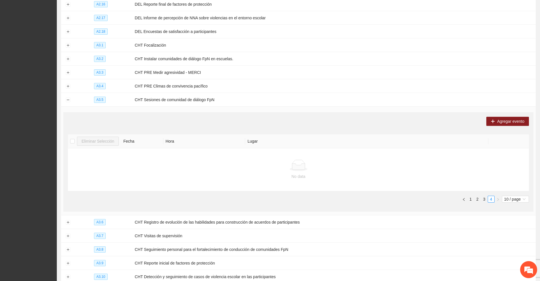
scroll to position [601, 0]
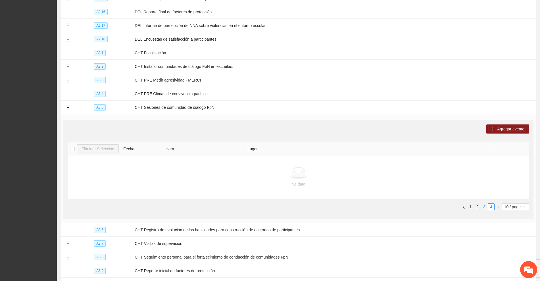
click at [327, 204] on link "3" at bounding box center [484, 207] width 6 height 6
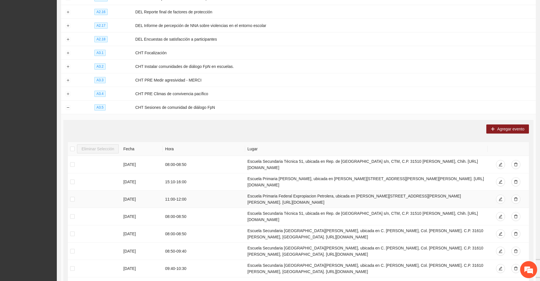
scroll to position [672, 0]
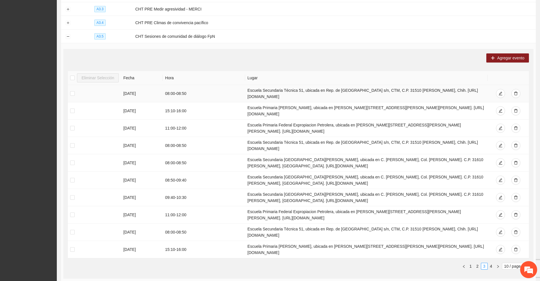
drag, startPoint x: 306, startPoint y: 76, endPoint x: 338, endPoint y: 82, distance: 32.3
click at [327, 85] on td "Escuela Secundaria Técnica 51, ubicada en Rep. de [GEOGRAPHIC_DATA] s/n, CTM, C…" at bounding box center [366, 93] width 243 height 17
drag, startPoint x: 295, startPoint y: 94, endPoint x: 325, endPoint y: 103, distance: 31.7
click at [325, 103] on td "Escuela Primaria [PERSON_NAME], ubicada en [PERSON_NAME][STREET_ADDRESS][PERSON…" at bounding box center [366, 110] width 243 height 17
click at [327, 263] on link "4" at bounding box center [491, 266] width 6 height 6
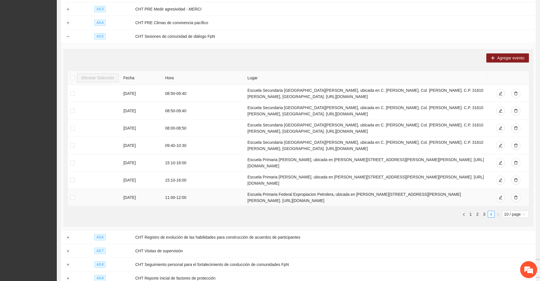
click at [316, 189] on td "Escuela Primaria Federal Expropiacion Petrolera, ubicada en [PERSON_NAME][STREE…" at bounding box center [366, 197] width 243 height 17
click at [327, 211] on link "3" at bounding box center [484, 214] width 6 height 6
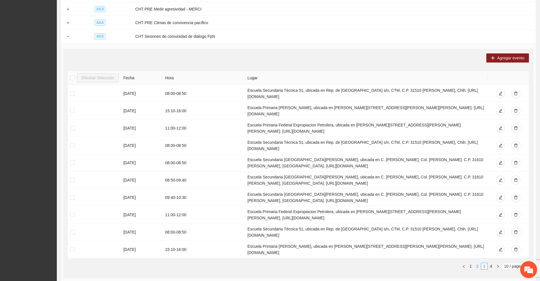
click at [327, 263] on link "2" at bounding box center [478, 266] width 6 height 6
click at [327, 126] on icon "delete" at bounding box center [515, 128] width 3 height 4
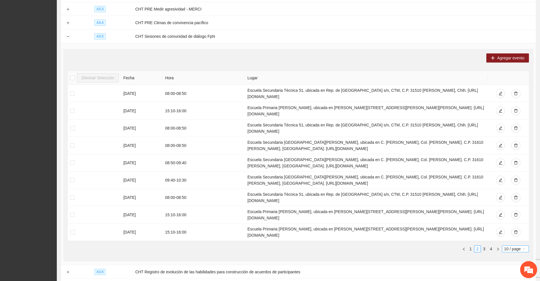
click at [327, 246] on span "10 / page" at bounding box center [515, 249] width 22 height 6
click at [327, 281] on div "100 / page" at bounding box center [516, 286] width 20 height 6
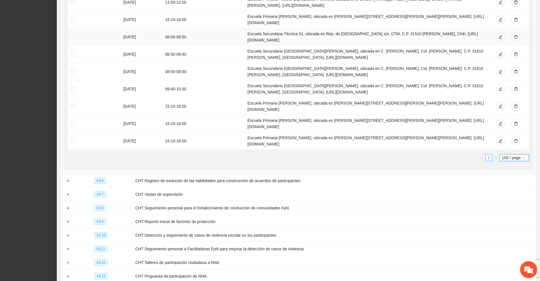
scroll to position [1311, 0]
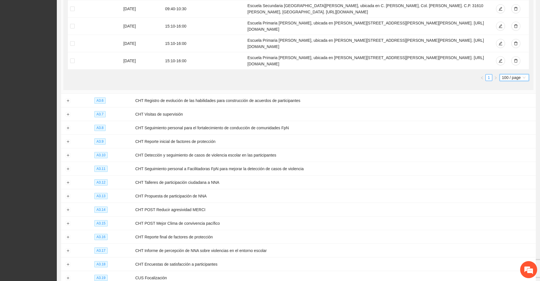
click at [327, 74] on span "100 / page" at bounding box center [514, 77] width 25 height 6
click at [327, 85] on div "10 / page" at bounding box center [514, 88] width 23 height 6
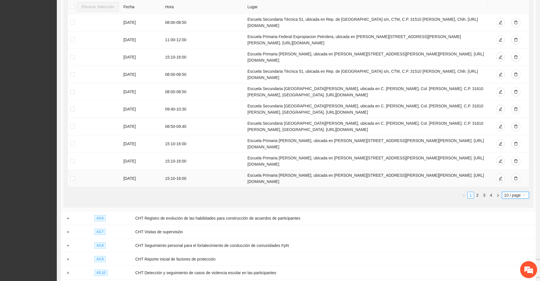
scroll to position [672, 0]
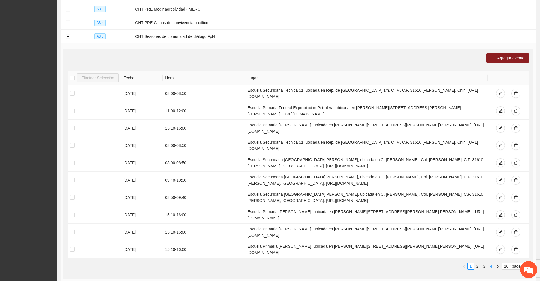
click at [327, 263] on link "4" at bounding box center [491, 266] width 6 height 6
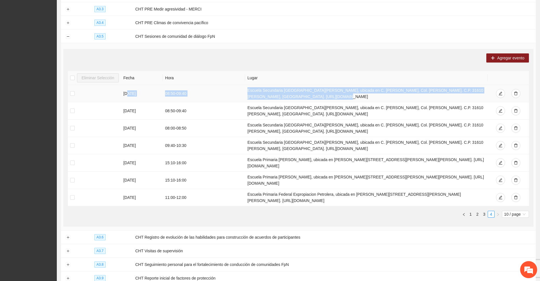
drag, startPoint x: 126, startPoint y: 81, endPoint x: 321, endPoint y: 81, distance: 195.2
click at [321, 85] on tr "[DATE] 08:50 - 09:40 Escuela Secundaria [GEOGRAPHIC_DATA][PERSON_NAME], ubicada…" at bounding box center [298, 93] width 461 height 17
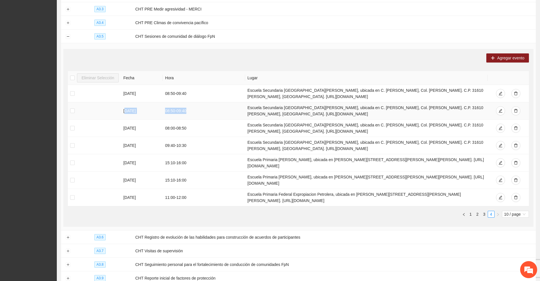
drag, startPoint x: 125, startPoint y: 97, endPoint x: 202, endPoint y: 98, distance: 76.7
click at [202, 102] on tr "[DATE] 08:50 - 09:40 Escuela Secundaria [GEOGRAPHIC_DATA][PERSON_NAME], ubicada…" at bounding box center [298, 110] width 461 height 17
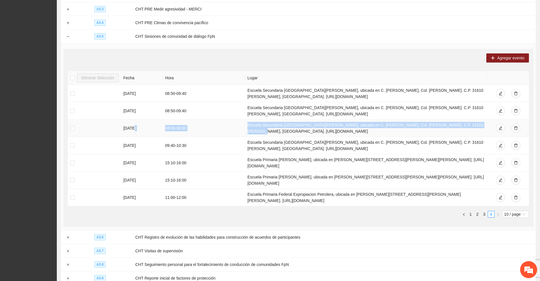
drag, startPoint x: 132, startPoint y: 115, endPoint x: 250, endPoint y: 120, distance: 118.0
click at [250, 120] on tr "[DATE] 08:00 - 08:50 Escuela Secundaria [GEOGRAPHIC_DATA][PERSON_NAME], ubicada…" at bounding box center [298, 128] width 461 height 17
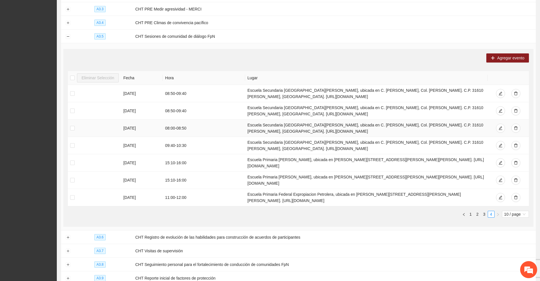
click at [268, 120] on td "Escuela Secundaria [GEOGRAPHIC_DATA][PERSON_NAME], ubicada en C. [PERSON_NAME],…" at bounding box center [366, 128] width 243 height 17
click at [327, 211] on span "10 / page" at bounding box center [515, 214] width 22 height 6
click at [327, 190] on td "Escuela Primaria Federal Expropiacion Petrolera, ubicada en [PERSON_NAME][STREE…" at bounding box center [366, 197] width 243 height 17
click at [286, 211] on ul "1 2 3 4 10 / page 10 20 50 10 / page 20 / page 50 / page 100 / page" at bounding box center [298, 214] width 461 height 7
click at [327, 211] on span "10 / page" at bounding box center [515, 214] width 22 height 6
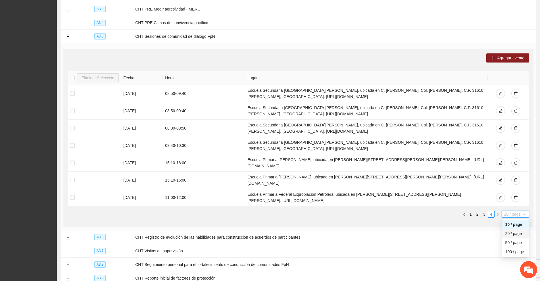
click at [327, 230] on div "20 / page" at bounding box center [516, 233] width 20 height 6
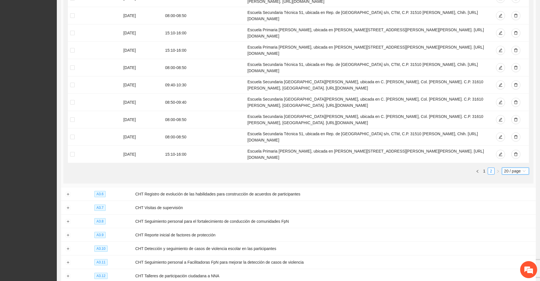
scroll to position [814, 0]
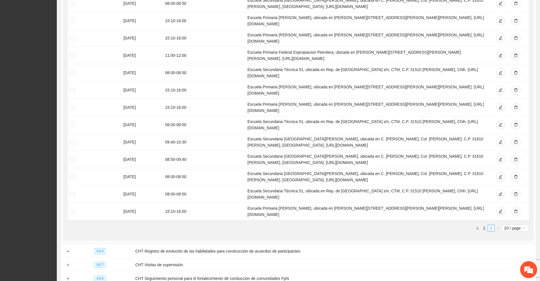
click at [189, 209] on div "Eliminar Selección [PERSON_NAME] [DATE] 08:50 - 09:40 Escuela Secundaria [GEOGR…" at bounding box center [298, 80] width 461 height 303
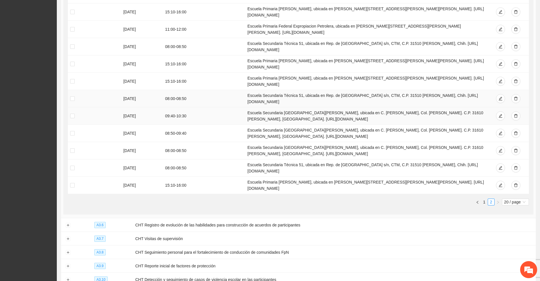
scroll to position [885, 0]
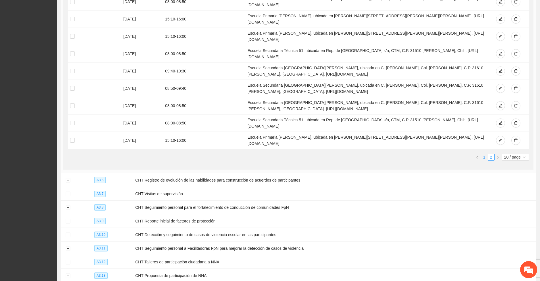
click at [327, 154] on link "1" at bounding box center [484, 157] width 6 height 6
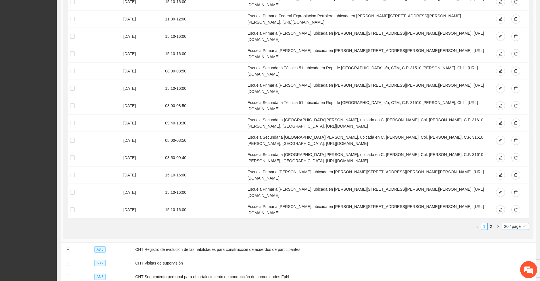
click at [327, 223] on span "20 / page" at bounding box center [515, 226] width 22 height 6
click at [327, 234] on div "10 / page" at bounding box center [516, 237] width 20 height 6
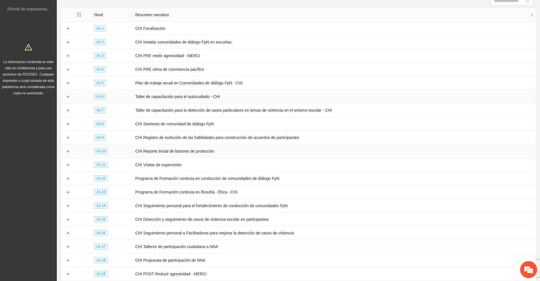
scroll to position [0, 0]
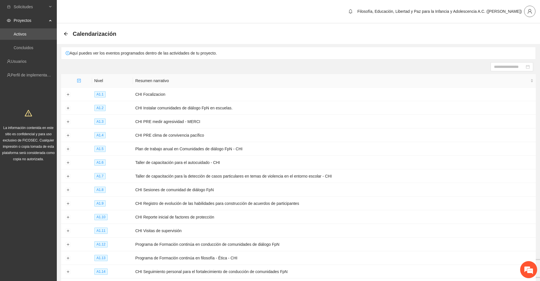
click at [327, 13] on icon "user" at bounding box center [529, 11] width 5 height 5
click at [327, 31] on span "Cerrar sesión" at bounding box center [515, 33] width 36 height 6
